Goal: Navigation & Orientation: Find specific page/section

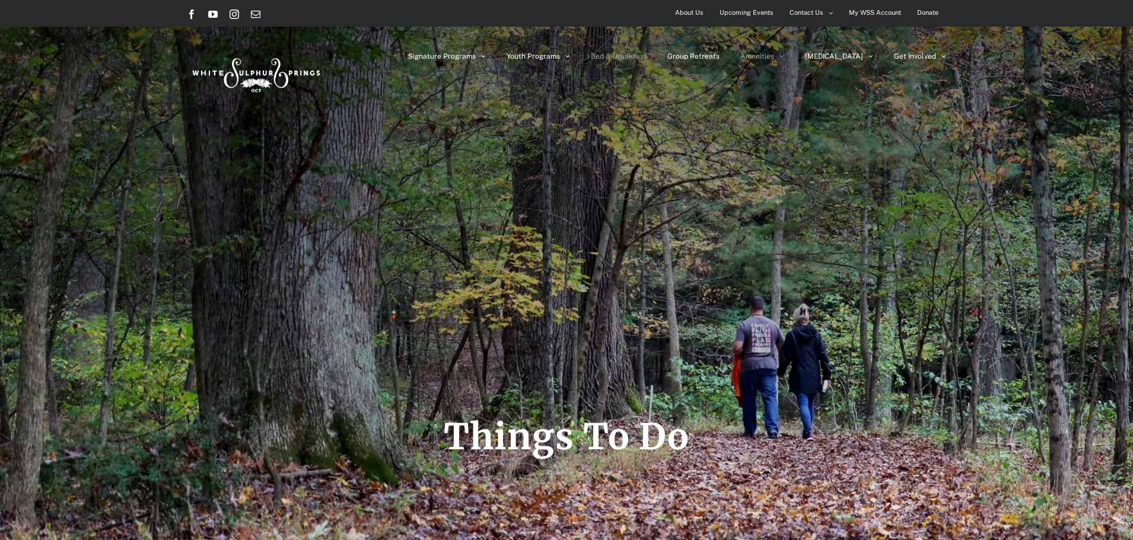
click at [647, 53] on span "Bed & Breakfast" at bounding box center [619, 56] width 56 height 7
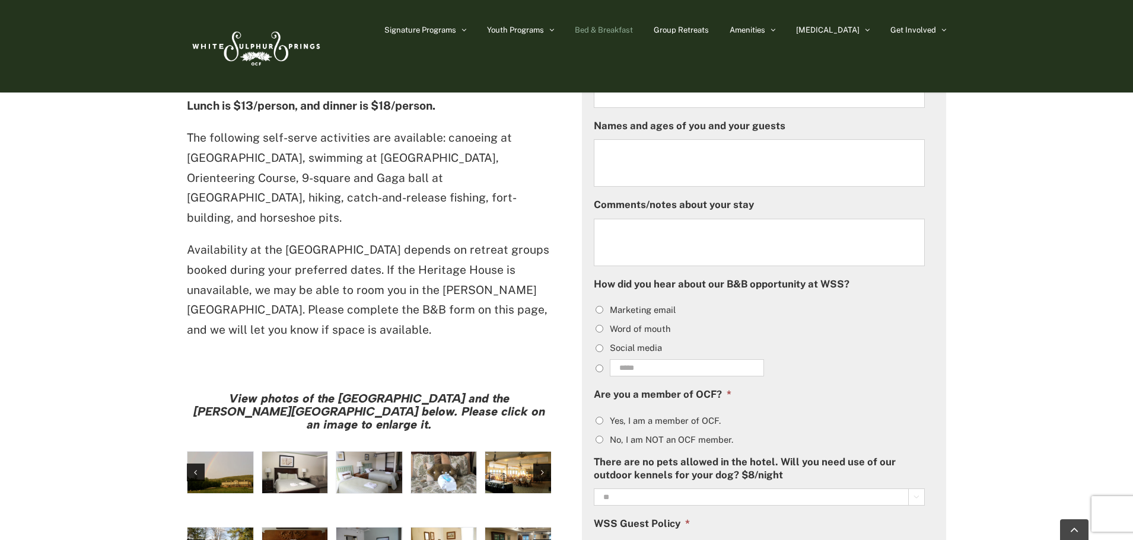
scroll to position [831, 0]
